Goal: Information Seeking & Learning: Stay updated

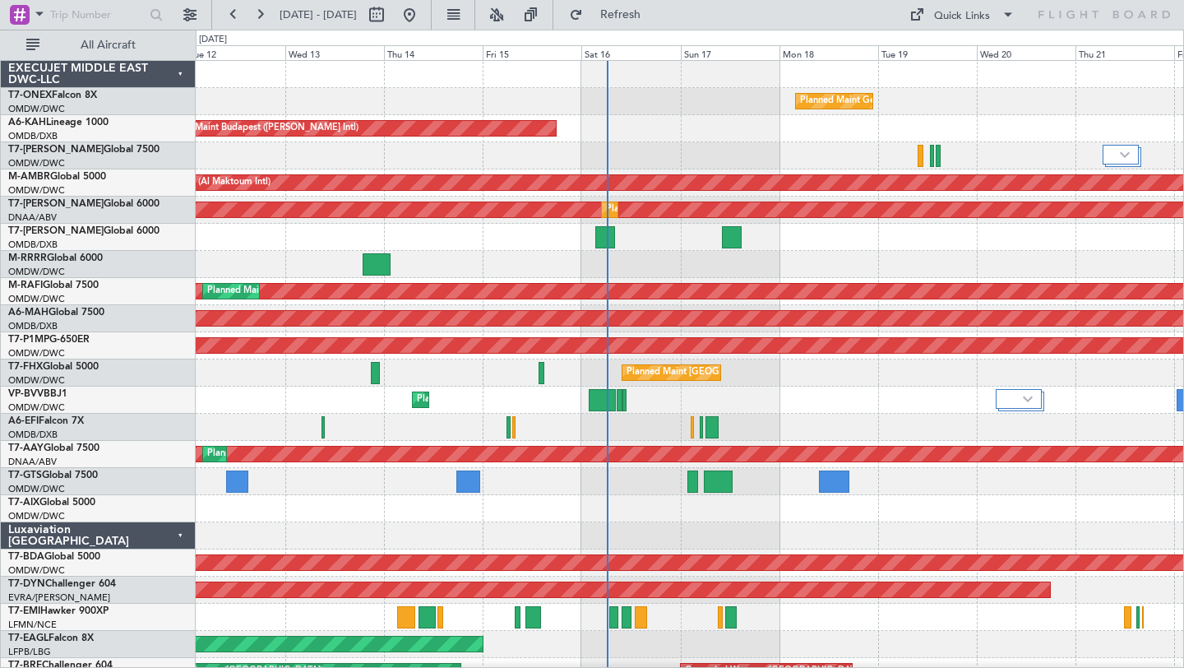
click at [817, 150] on div "Planned Maint Dubai (Al Maktoum Intl)" at bounding box center [690, 155] width 988 height 27
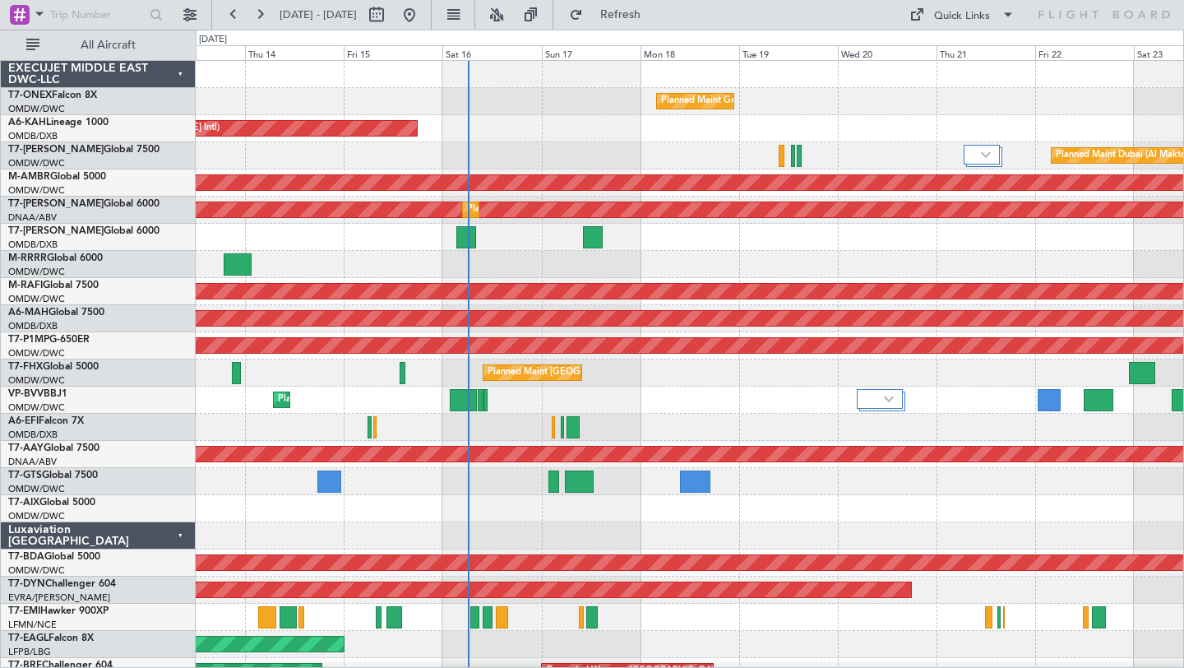
click at [799, 255] on div "Planned Maint Geneva (Cointrin) Unplanned Maint Budapest ([PERSON_NAME] Intl) P…" at bounding box center [690, 563] width 988 height 1004
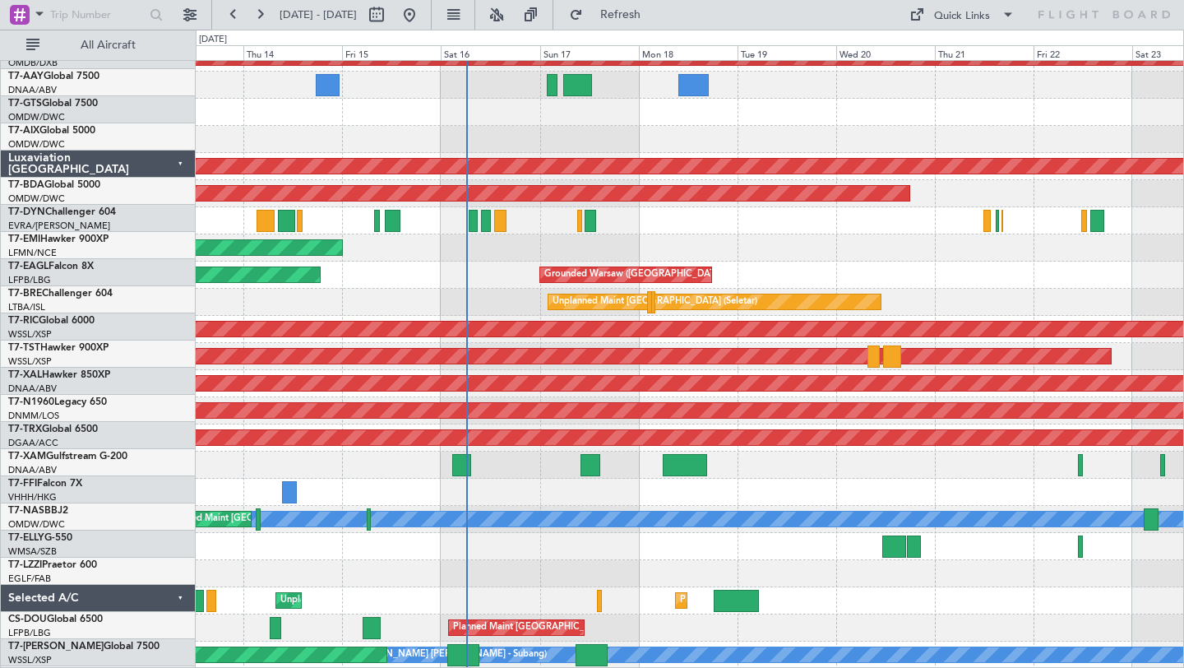
scroll to position [396, 0]
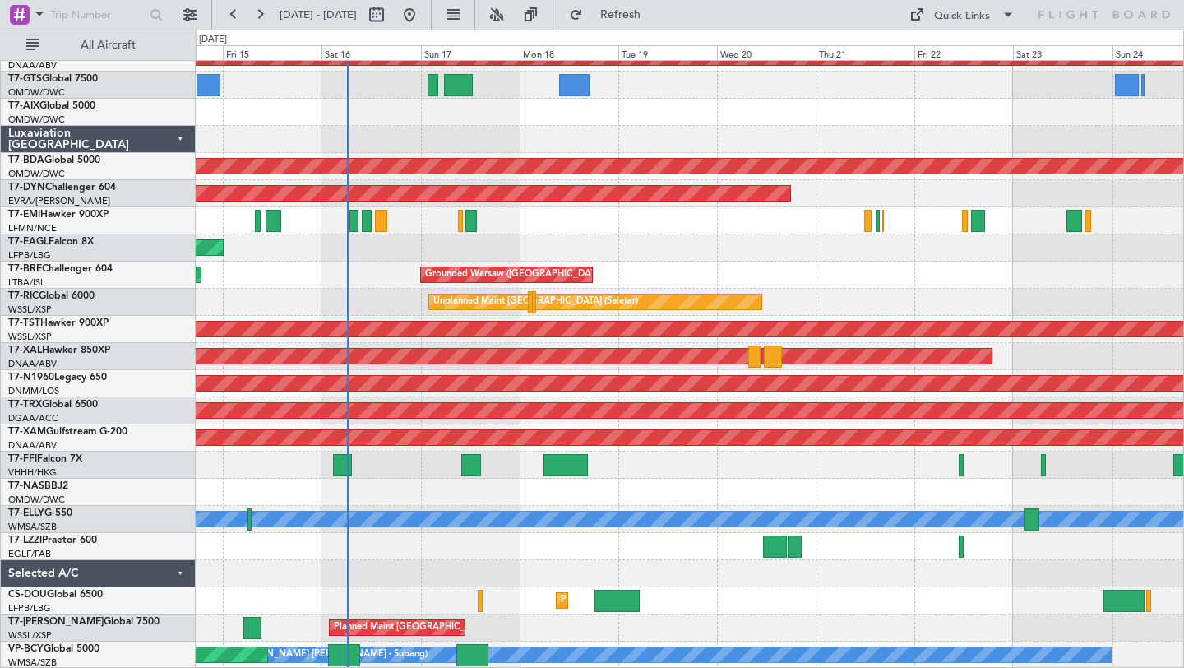
click at [519, 560] on div at bounding box center [690, 573] width 988 height 27
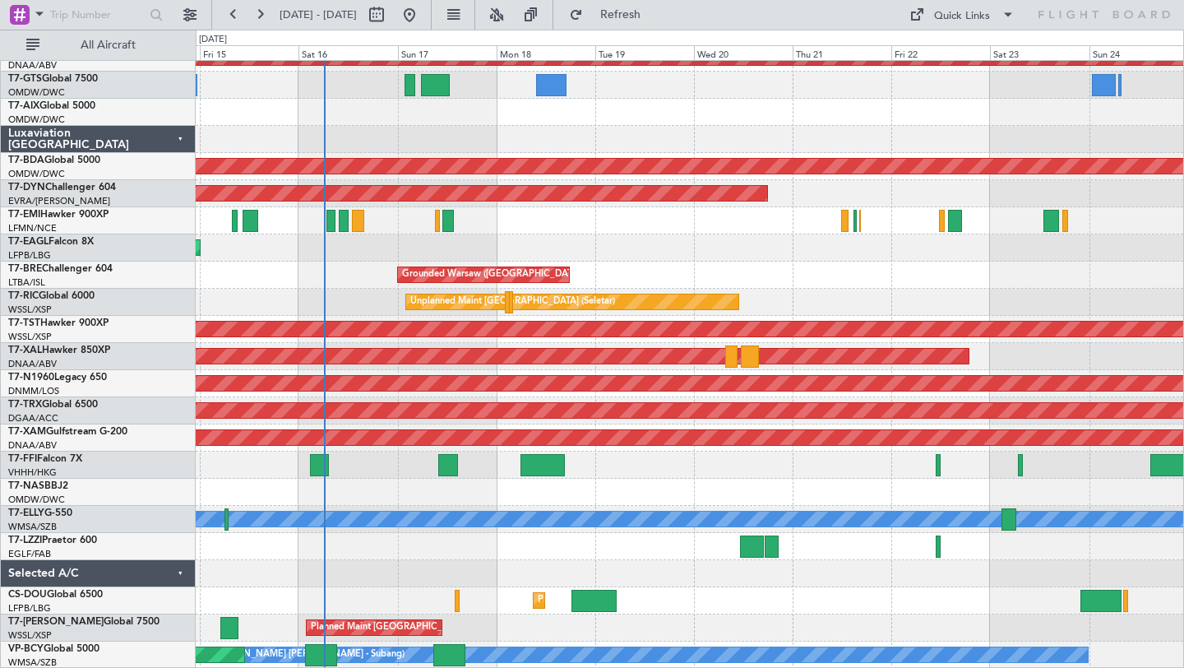
click at [648, 557] on div at bounding box center [690, 546] width 988 height 27
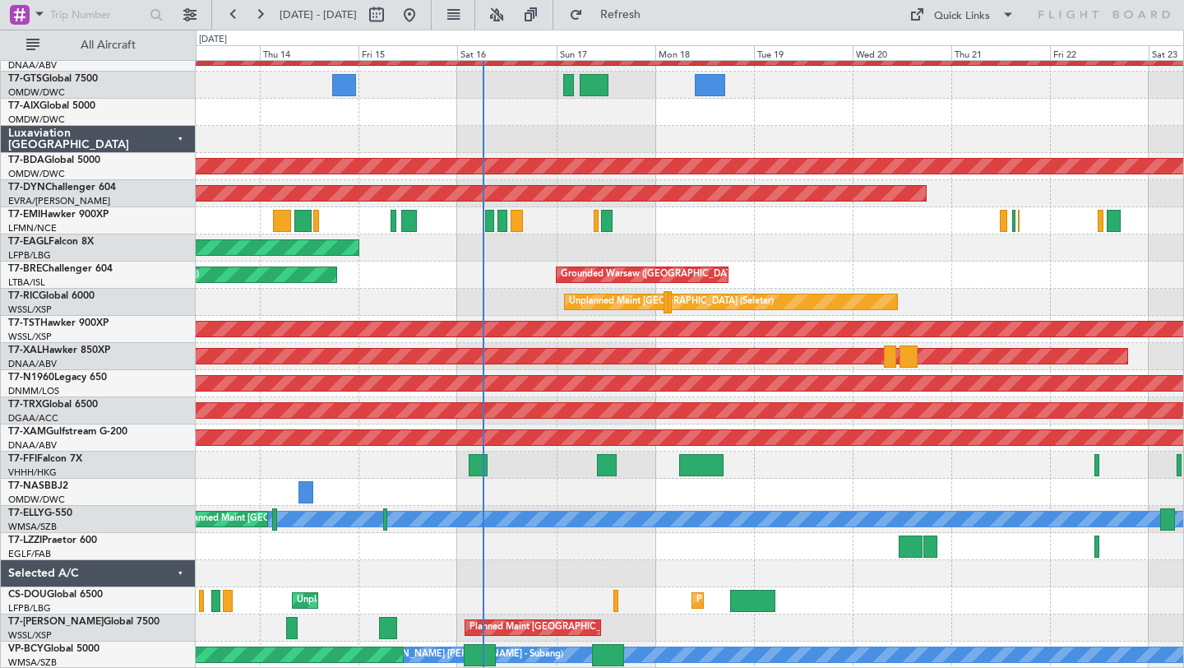
click at [534, 494] on div "Planned Maint Abuja ([PERSON_NAME] Intl)" at bounding box center [690, 492] width 988 height 27
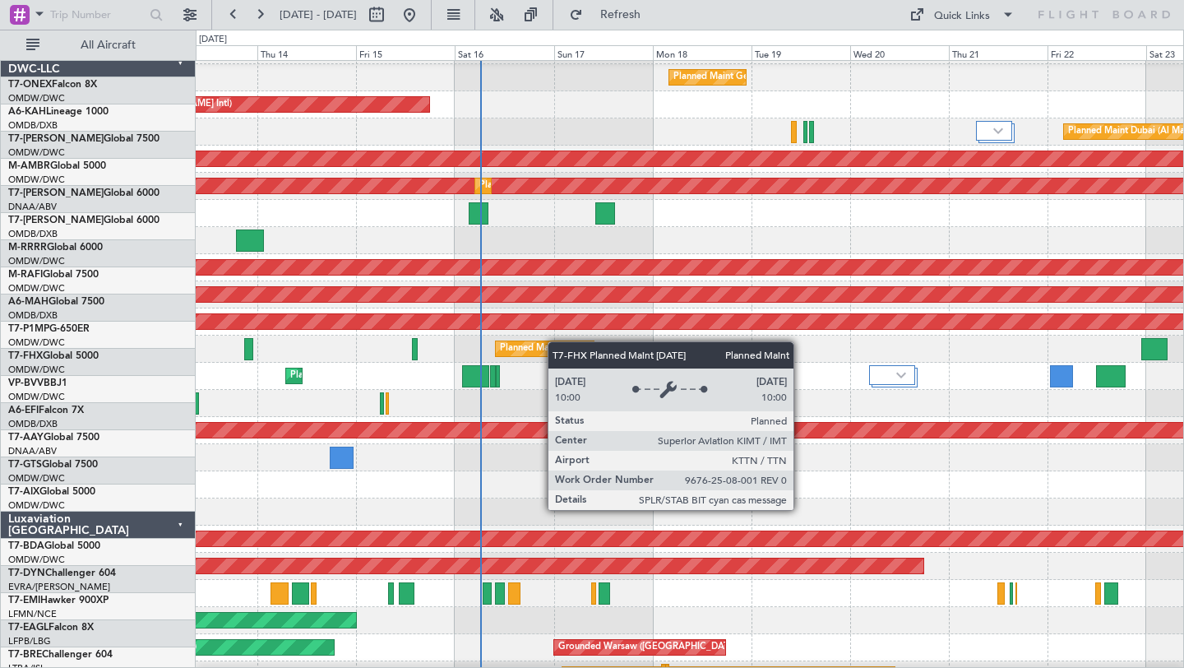
scroll to position [0, 0]
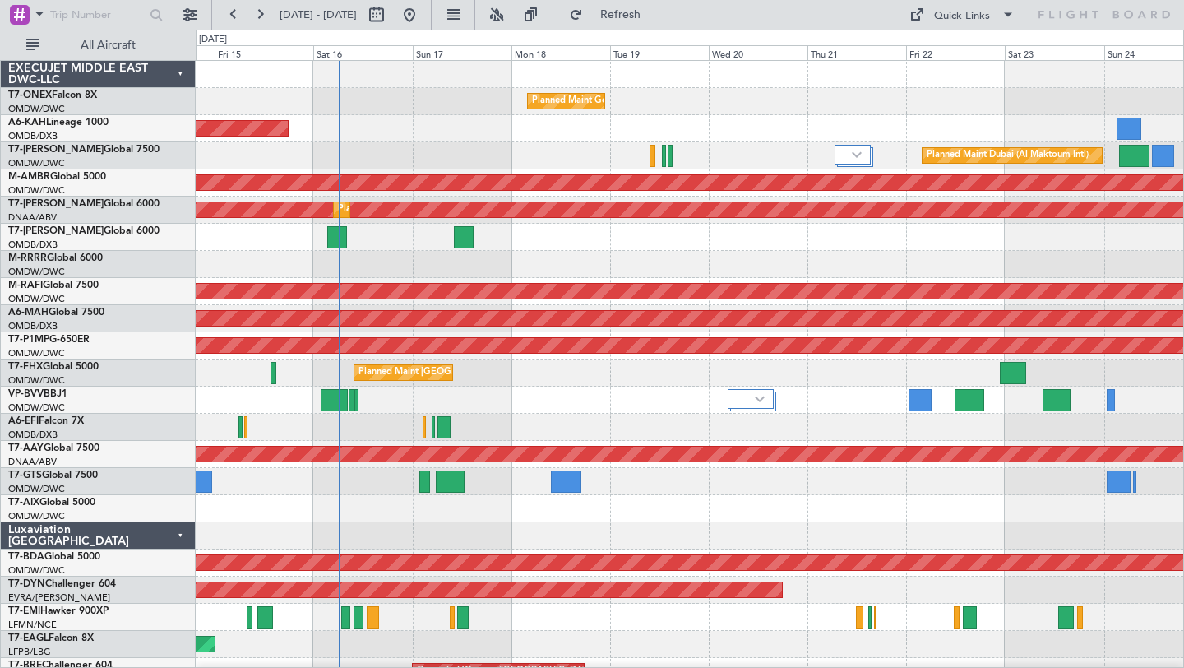
click at [562, 387] on div "Planned Maint Dubai (Al Maktoum Intl)" at bounding box center [690, 400] width 988 height 27
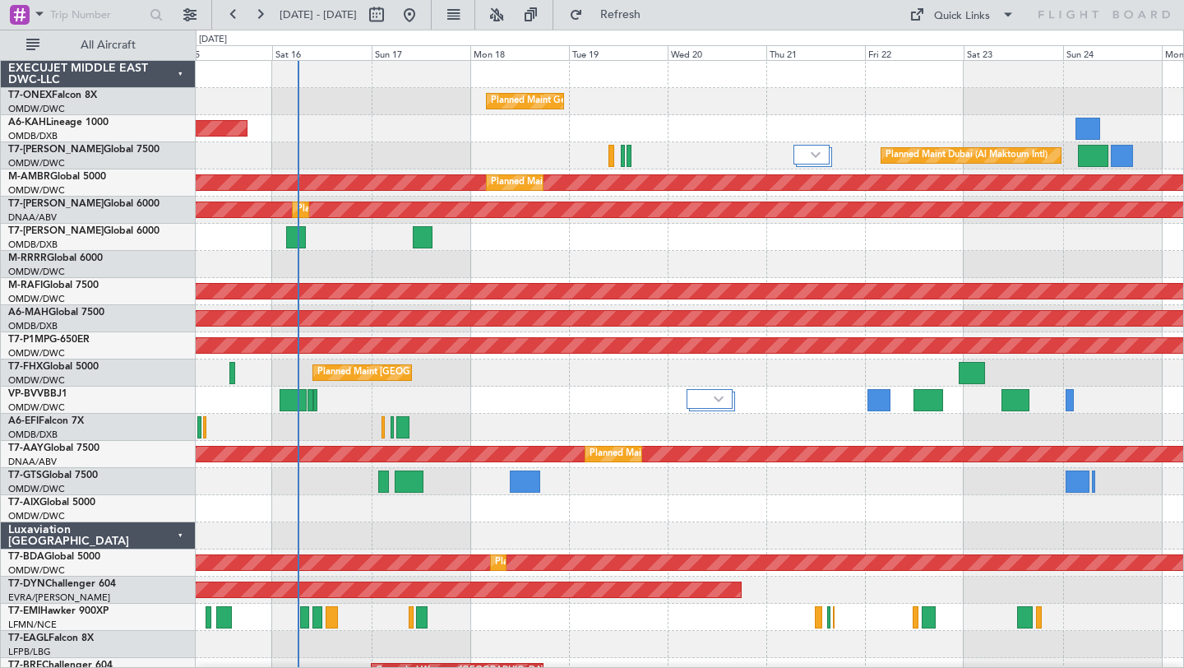
click at [823, 127] on div "Planned Maint Geneva (Cointrin) Unplanned Maint Budapest ([PERSON_NAME] Intl) P…" at bounding box center [690, 563] width 988 height 1004
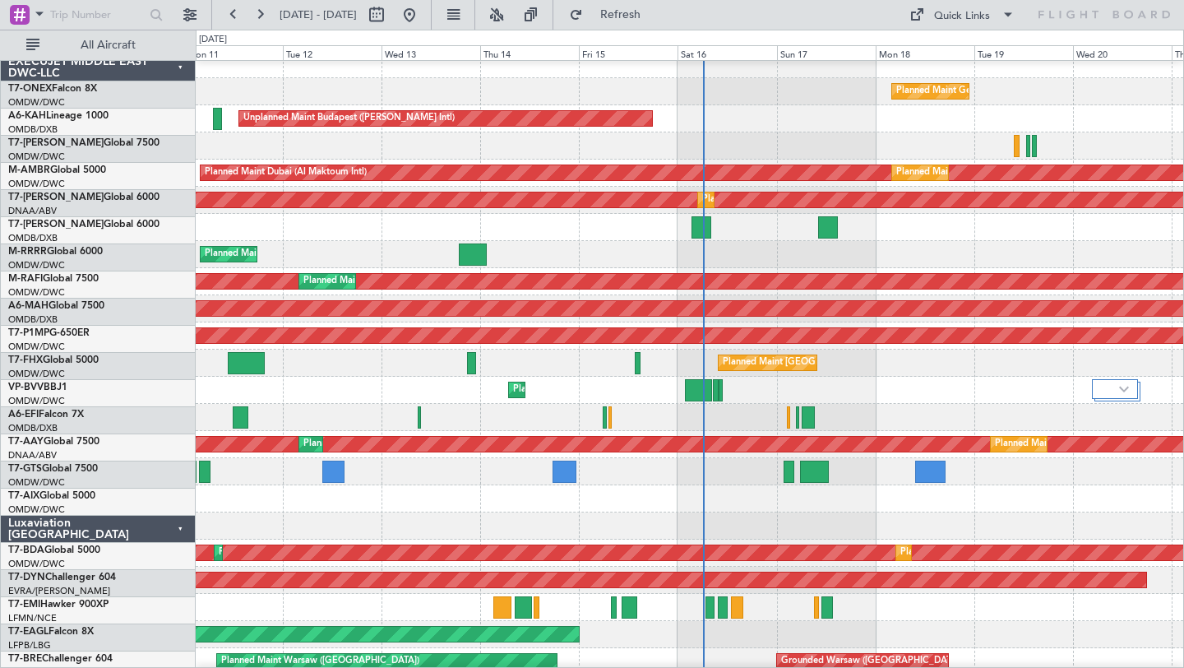
scroll to position [10, 0]
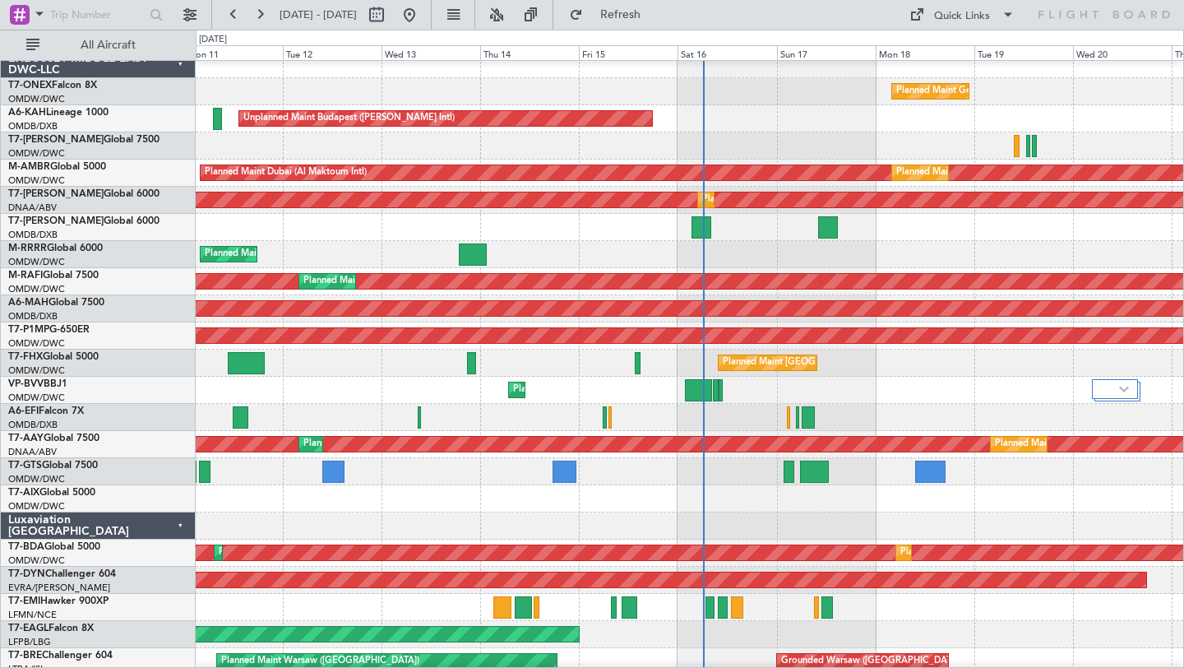
click at [898, 116] on div "Unplanned Maint Budapest ([PERSON_NAME] Intl)" at bounding box center [690, 118] width 988 height 27
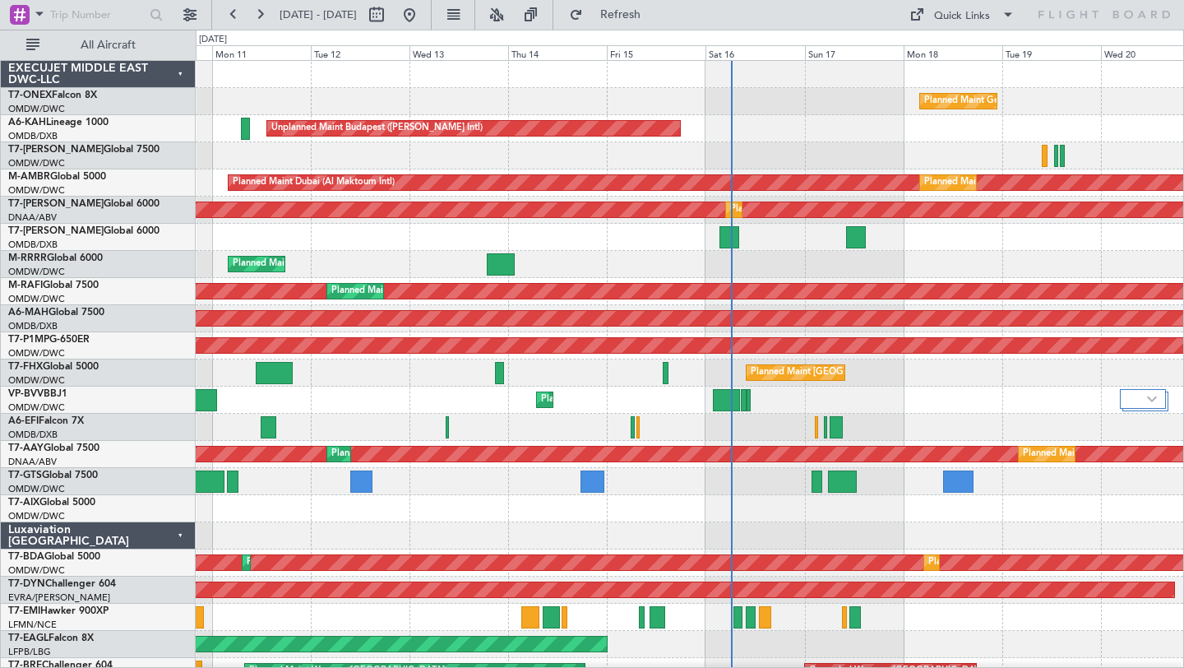
scroll to position [1, 0]
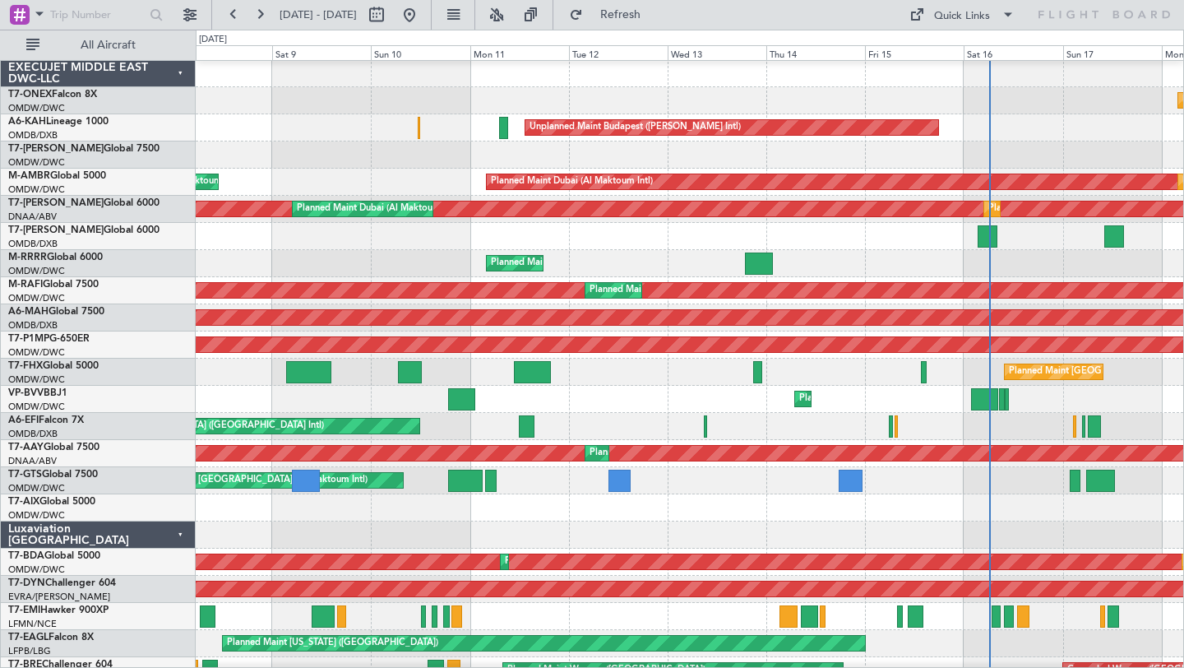
click at [778, 153] on div at bounding box center [690, 154] width 988 height 27
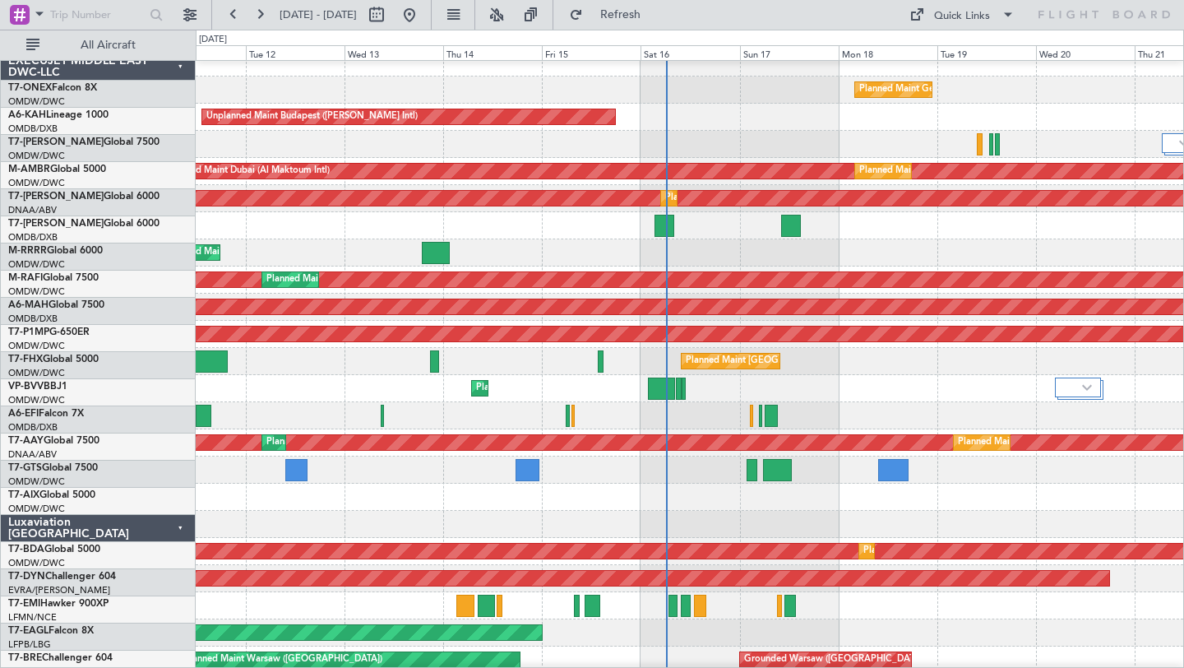
click at [532, 263] on div "Planned Maint Southend" at bounding box center [690, 252] width 988 height 27
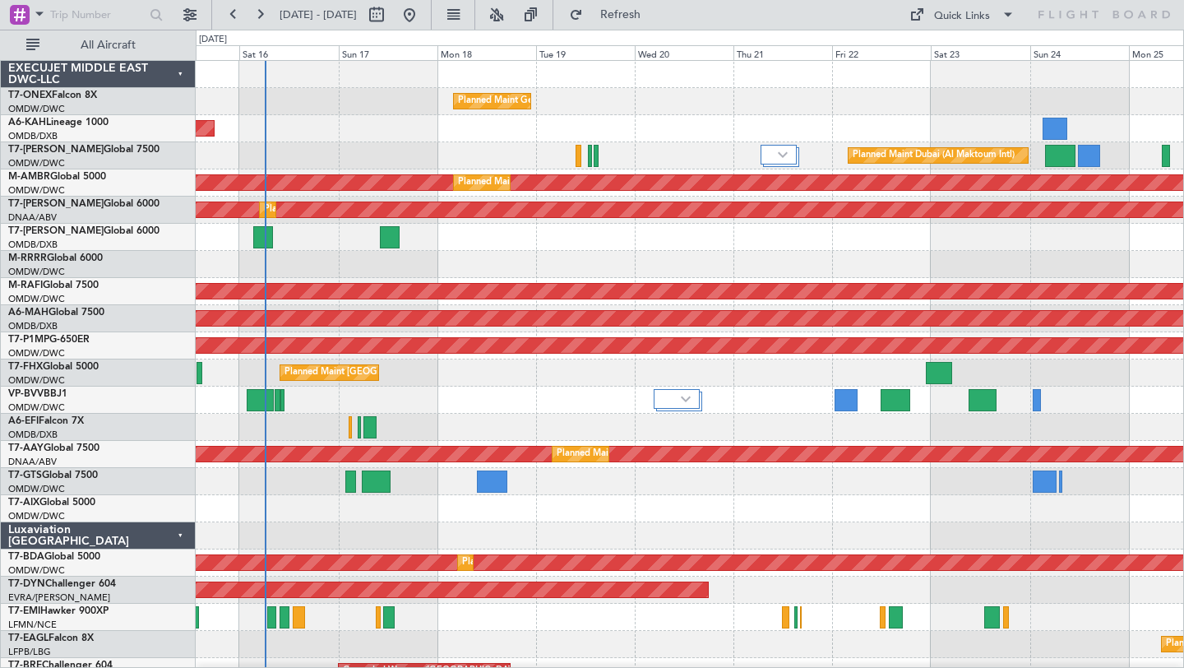
scroll to position [7, 0]
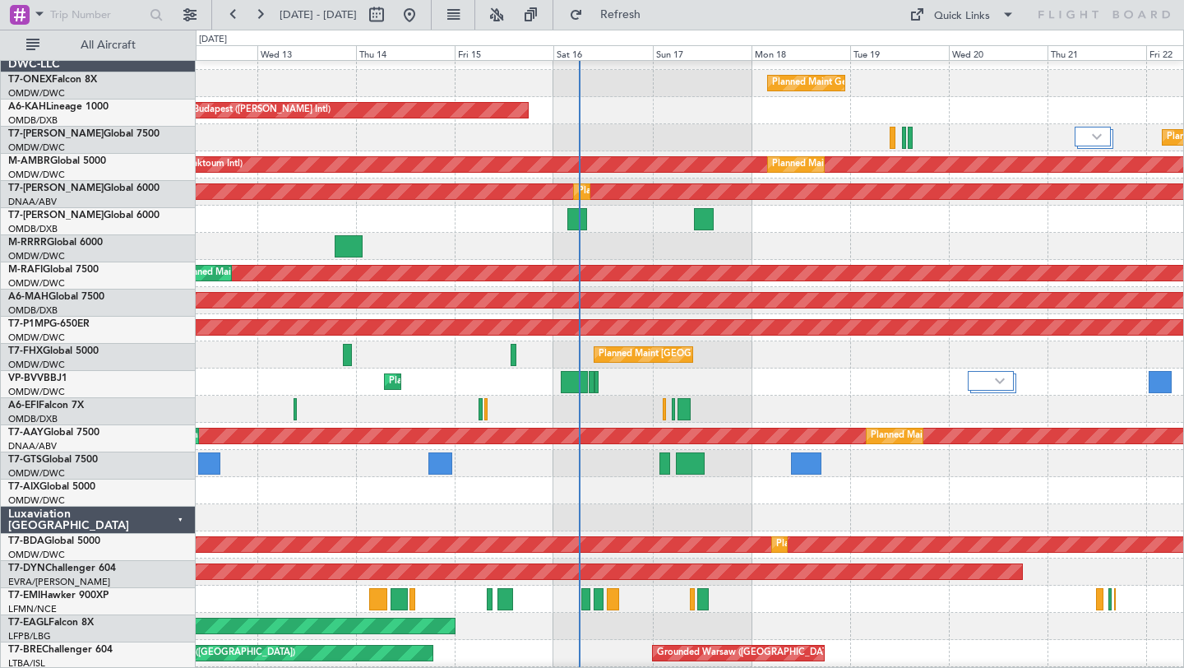
click at [776, 359] on div "Planned Maint [GEOGRAPHIC_DATA] ([GEOGRAPHIC_DATA][PERSON_NAME])" at bounding box center [690, 354] width 988 height 27
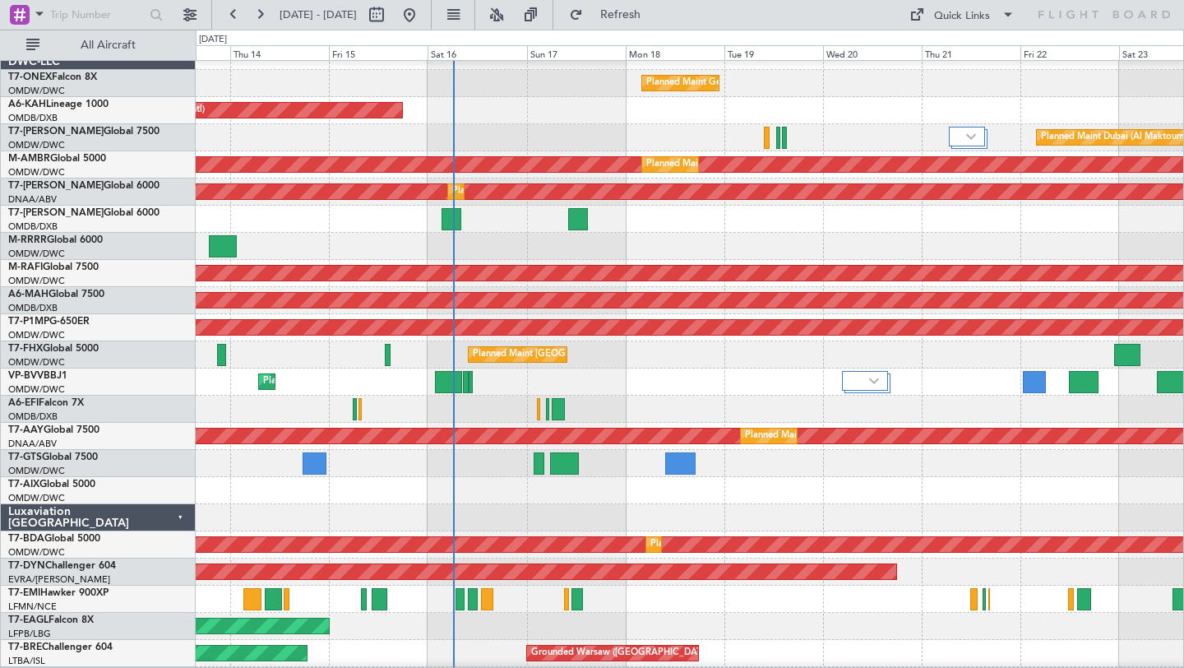
click at [646, 394] on div "Planned Maint Dubai (Al Maktoum Intl)" at bounding box center [690, 381] width 988 height 27
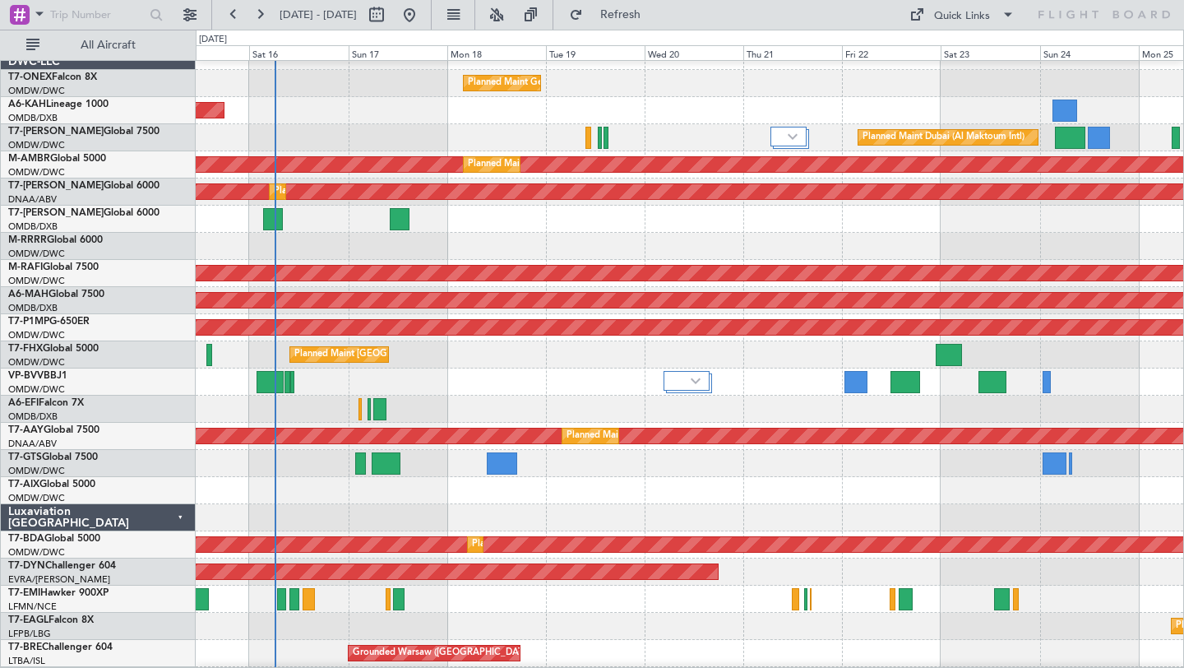
click at [813, 405] on div at bounding box center [690, 409] width 988 height 27
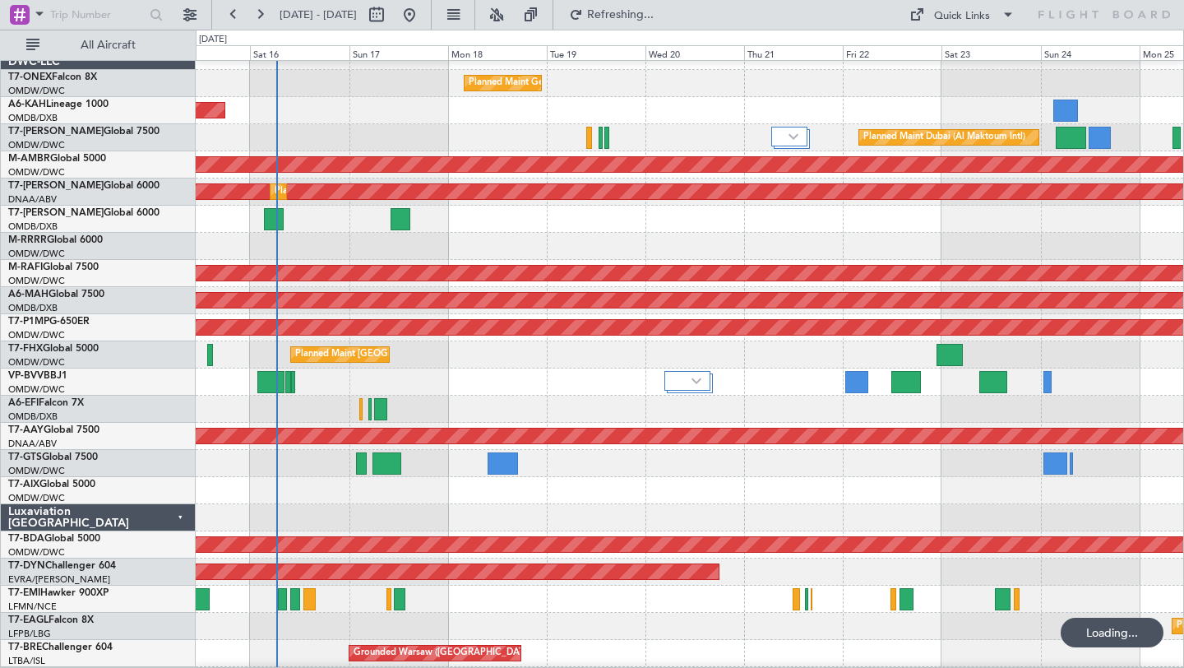
scroll to position [0, 0]
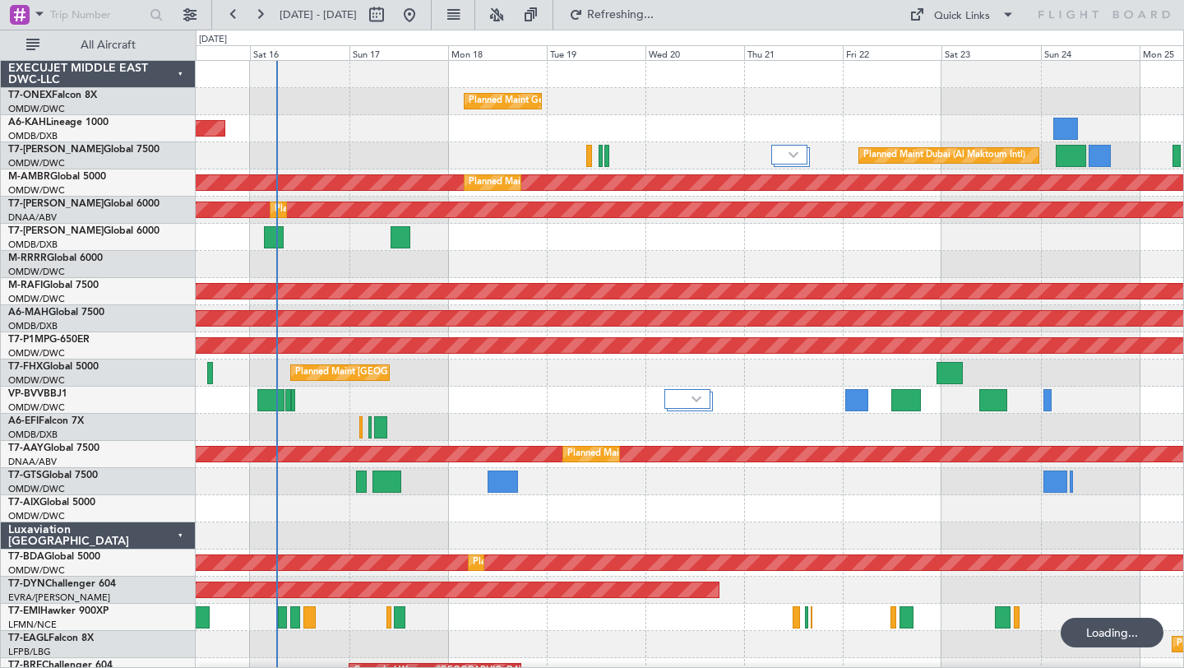
click at [185, 530] on div "Luxaviation [GEOGRAPHIC_DATA]" at bounding box center [98, 535] width 195 height 27
